Goal: Transaction & Acquisition: Purchase product/service

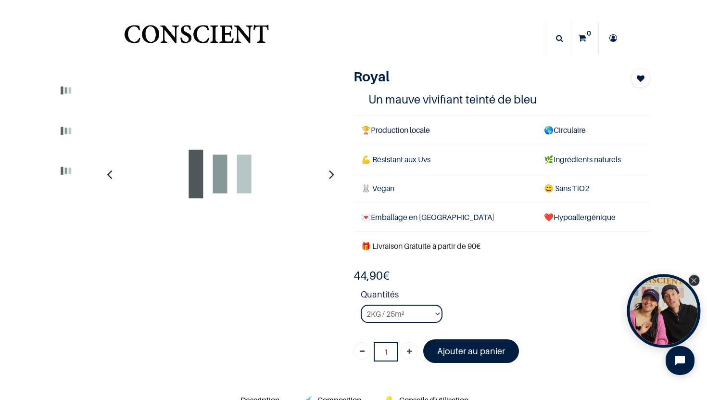
click at [693, 280] on icon "Close Tolstoy widget" at bounding box center [694, 280] width 5 height 5
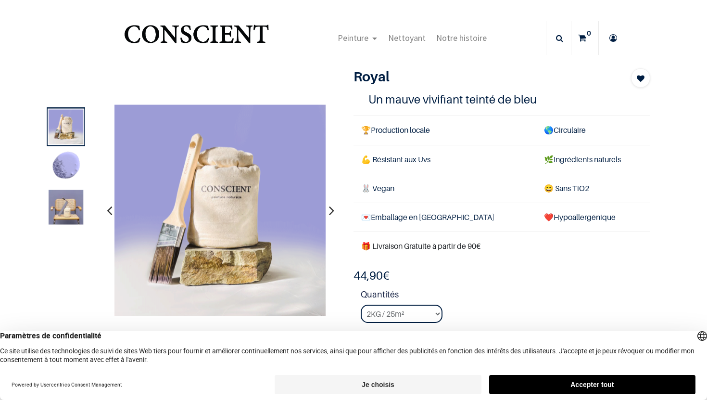
click at [551, 382] on button "Accepter tout" at bounding box center [592, 384] width 206 height 19
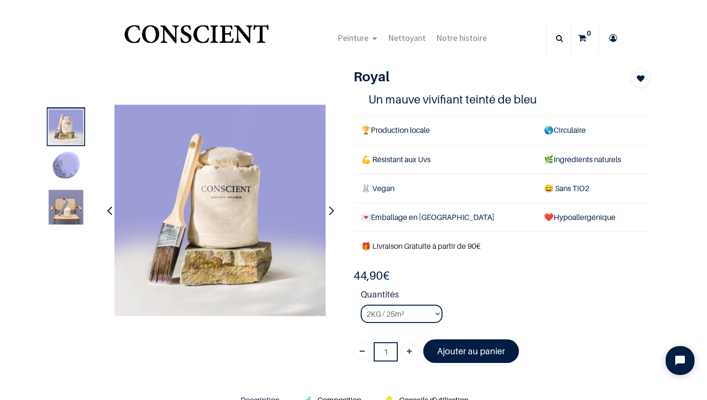
click at [64, 162] on img at bounding box center [66, 167] width 35 height 35
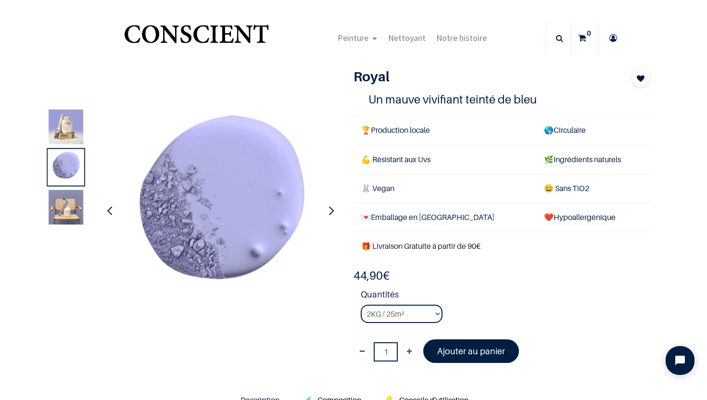
click at [70, 206] on img at bounding box center [66, 207] width 35 height 35
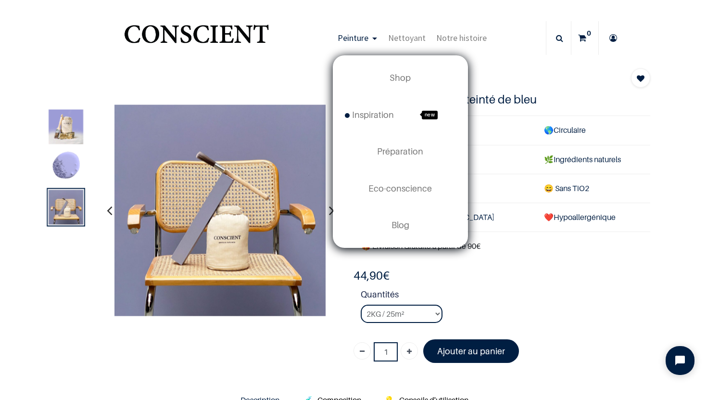
click at [362, 39] on span "Peinture" at bounding box center [353, 37] width 31 height 11
click at [401, 81] on span "Shop" at bounding box center [400, 78] width 21 height 10
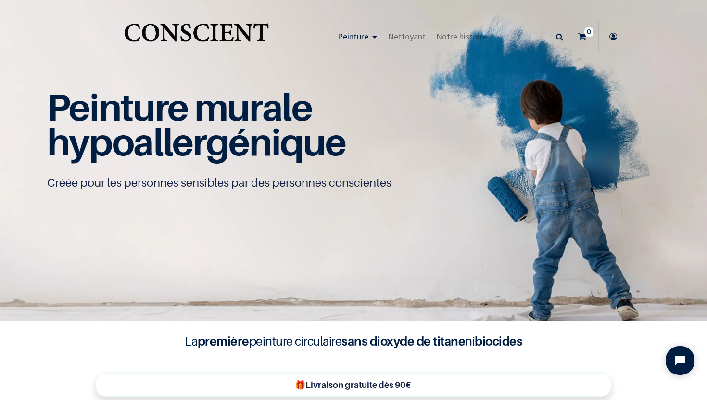
scroll to position [0, 0]
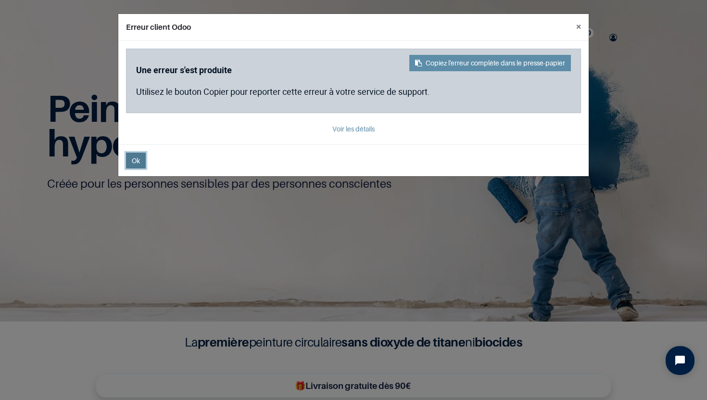
click at [134, 161] on span "Ok" at bounding box center [136, 160] width 8 height 8
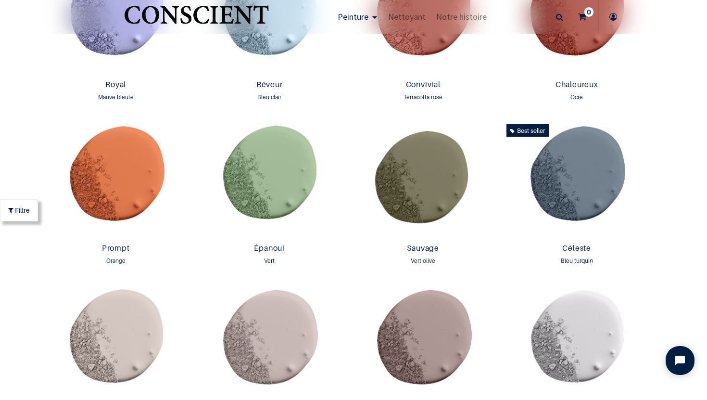
scroll to position [1239, 0]
click at [608, 169] on img at bounding box center [577, 179] width 149 height 119
